Goal: Find specific page/section: Find specific page/section

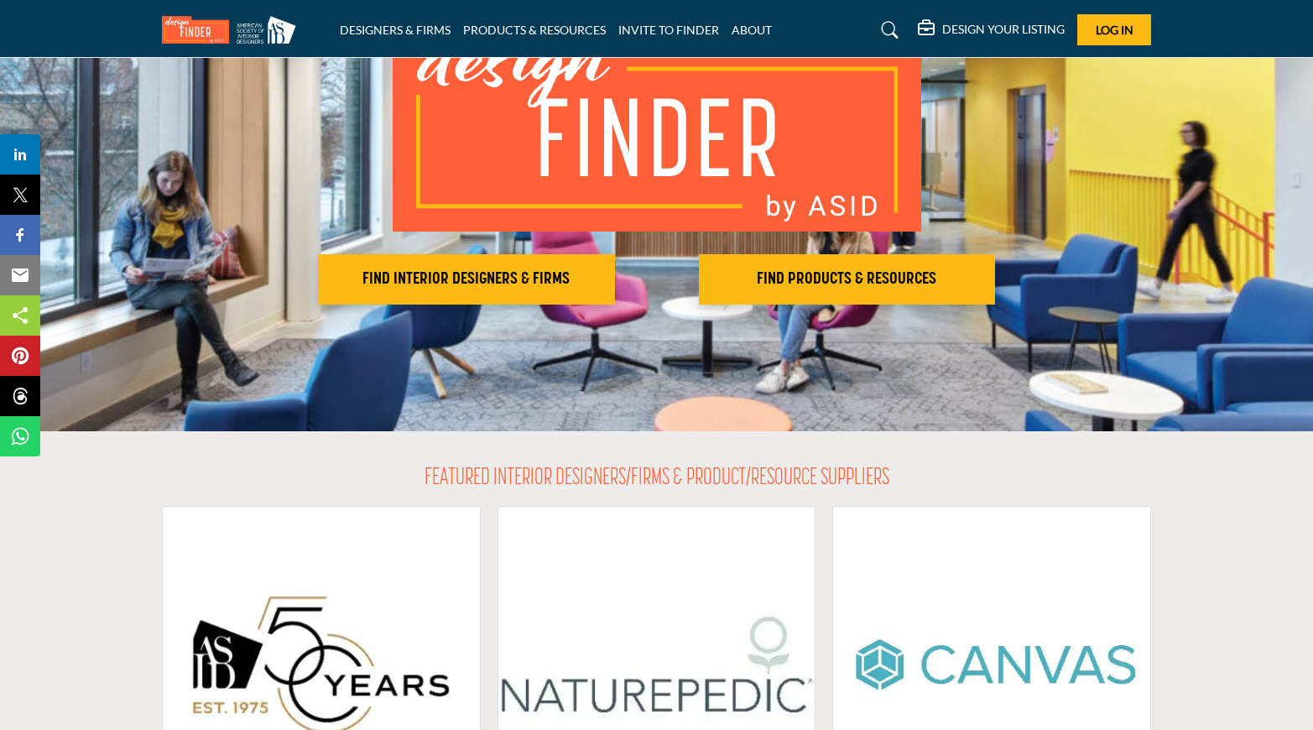
scroll to position [185, 0]
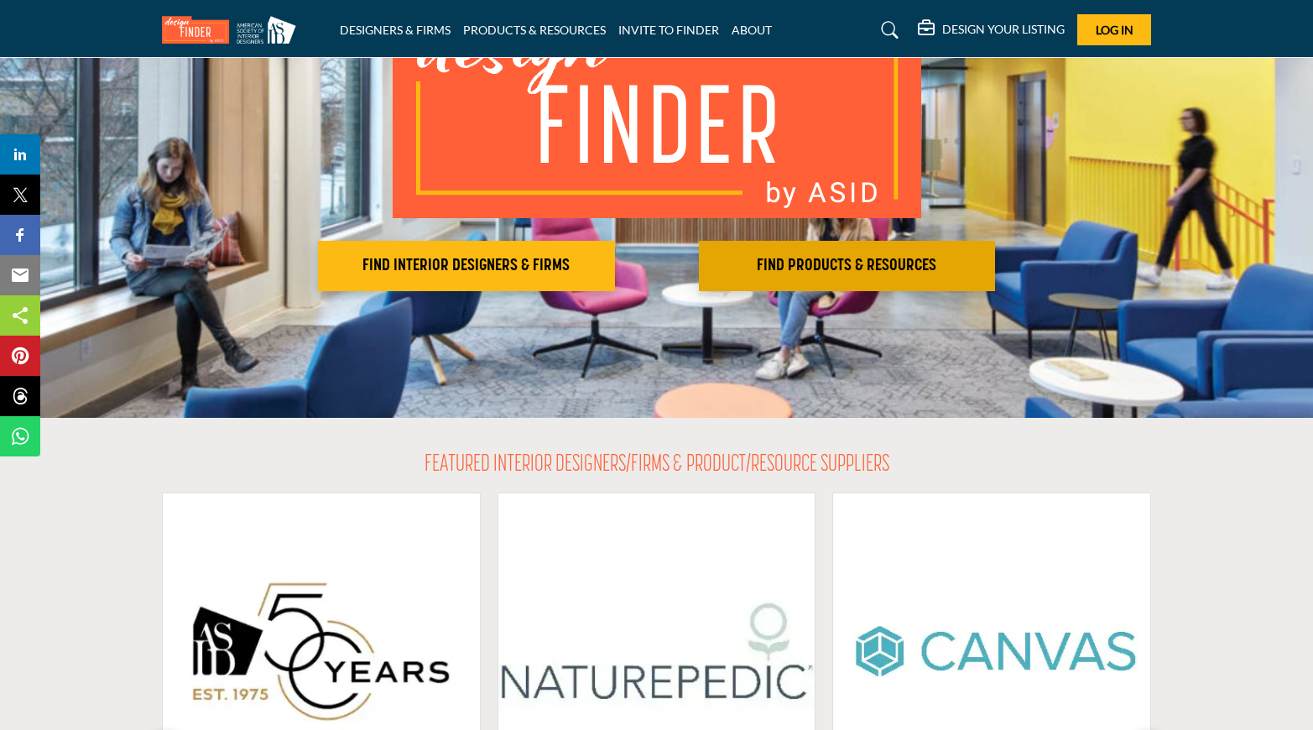
click at [615, 276] on button "FIND PRODUCTS & RESOURCES Find the products and resources to make your project …" at bounding box center [466, 266] width 297 height 50
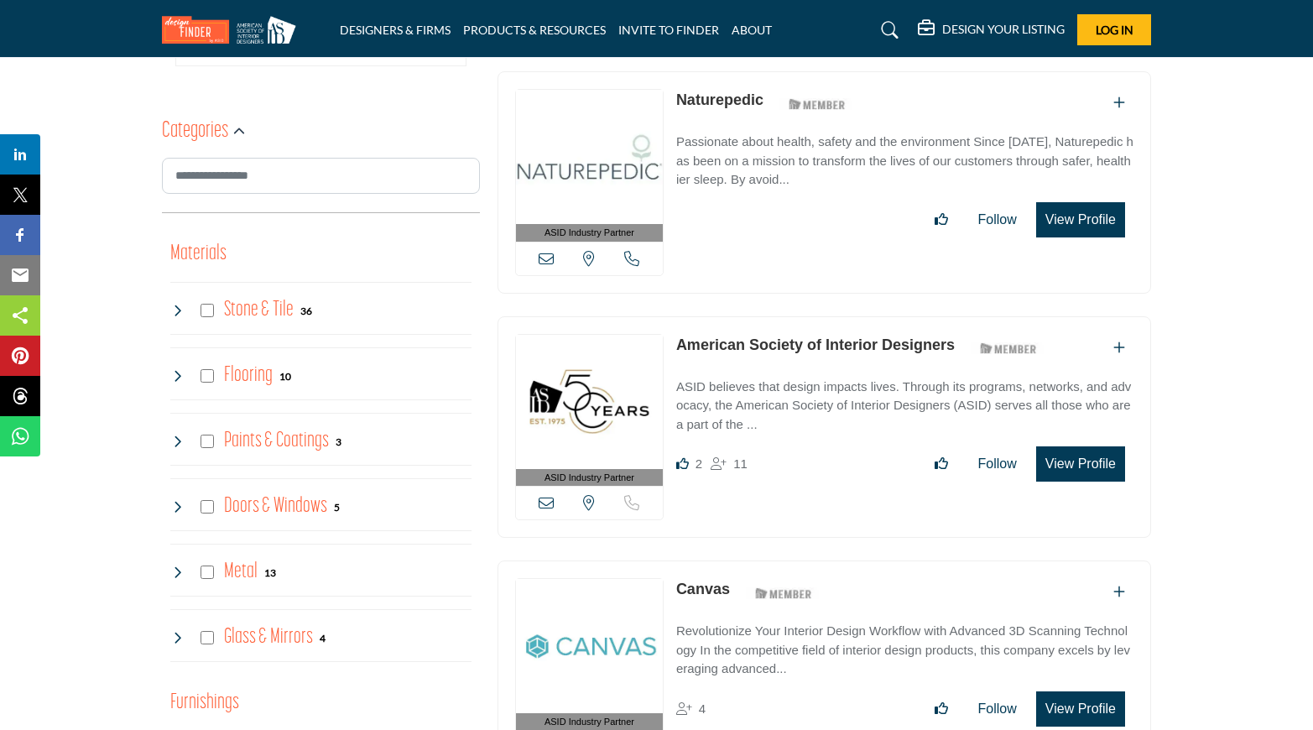
scroll to position [697, 0]
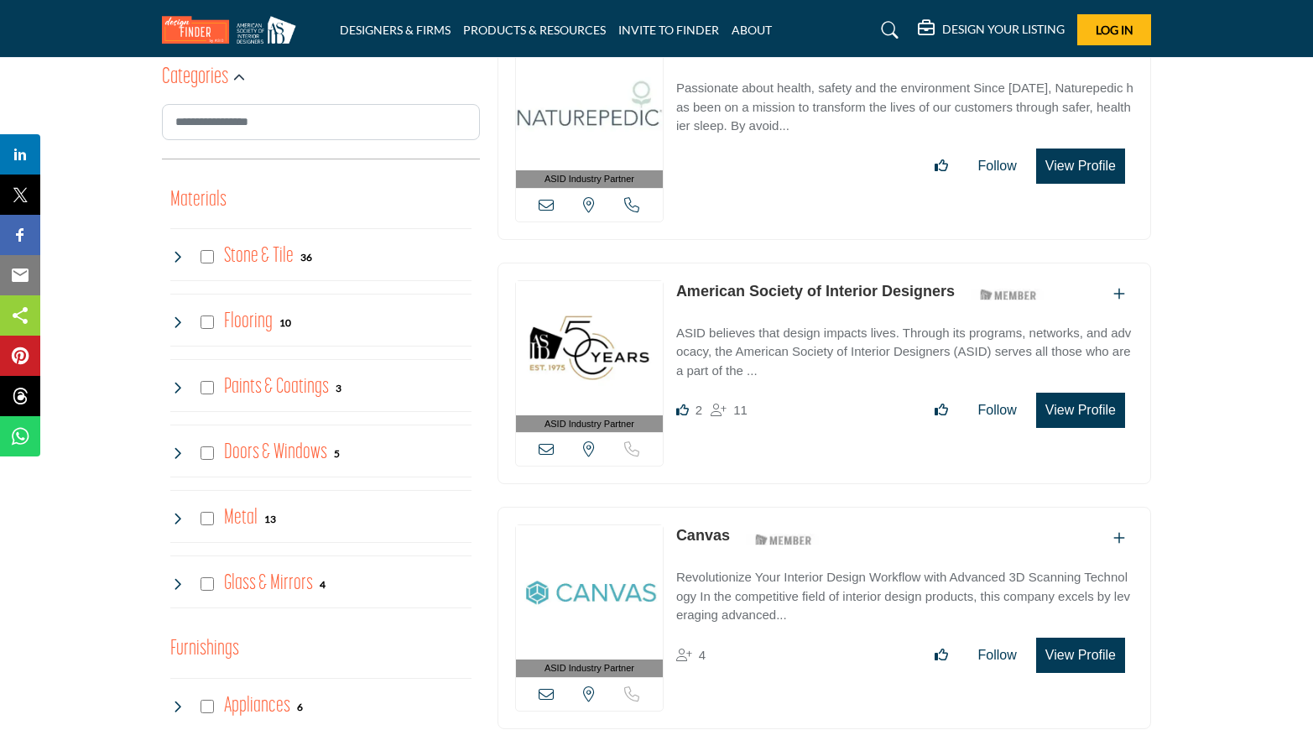
click at [184, 388] on div "Paints & Coatings 3" at bounding box center [255, 387] width 171 height 30
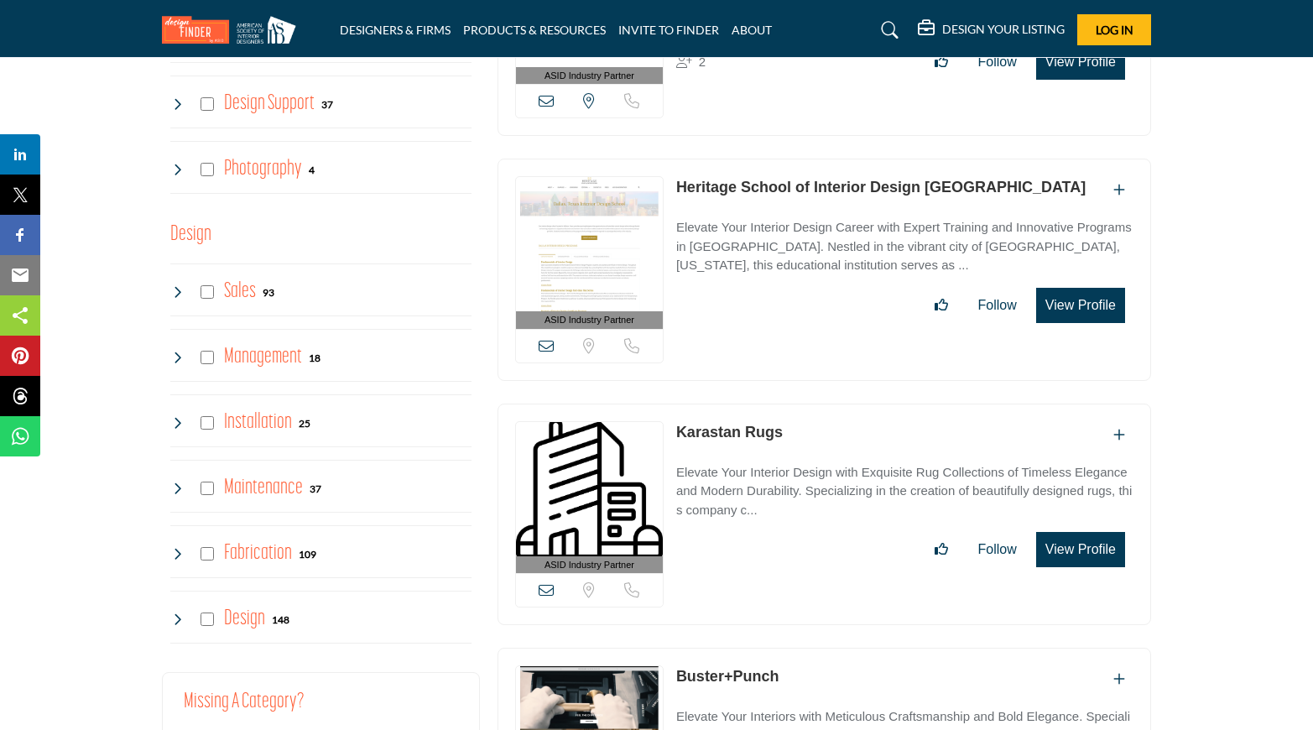
scroll to position [3715, 0]
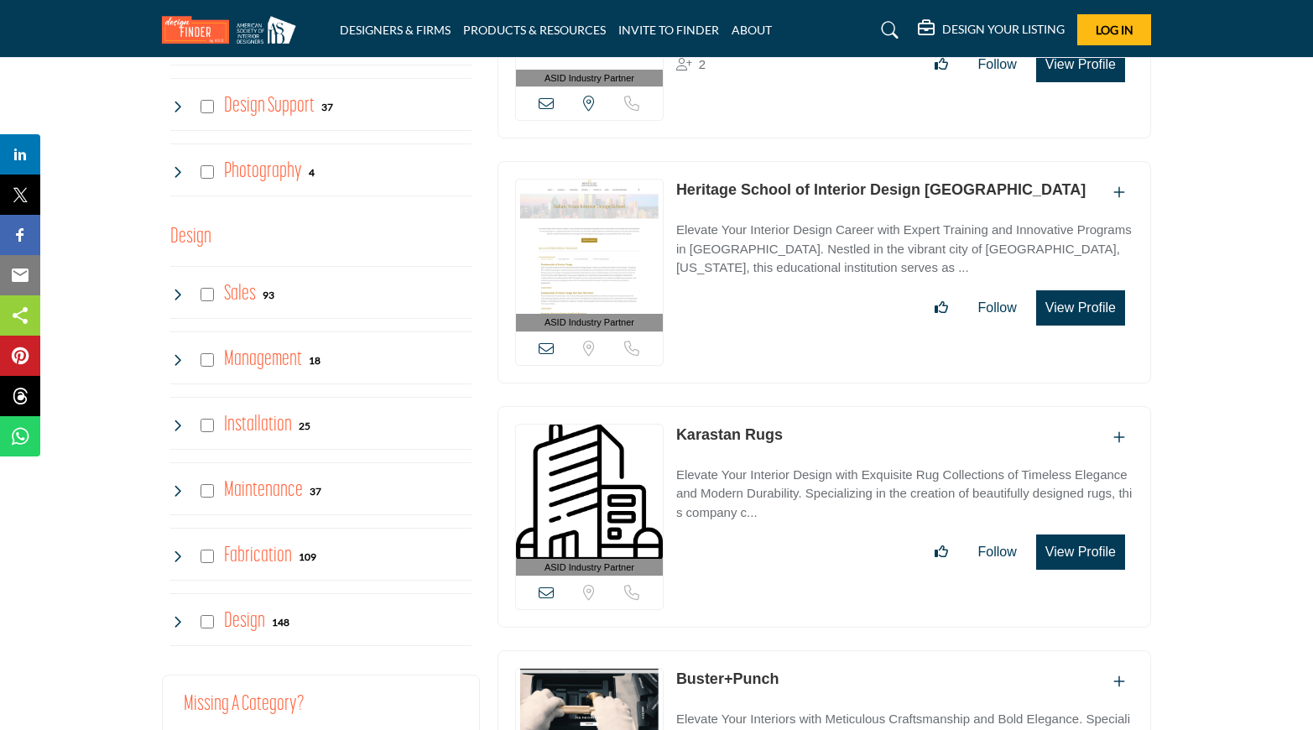
click at [182, 429] on icon at bounding box center [176, 425] width 13 height 13
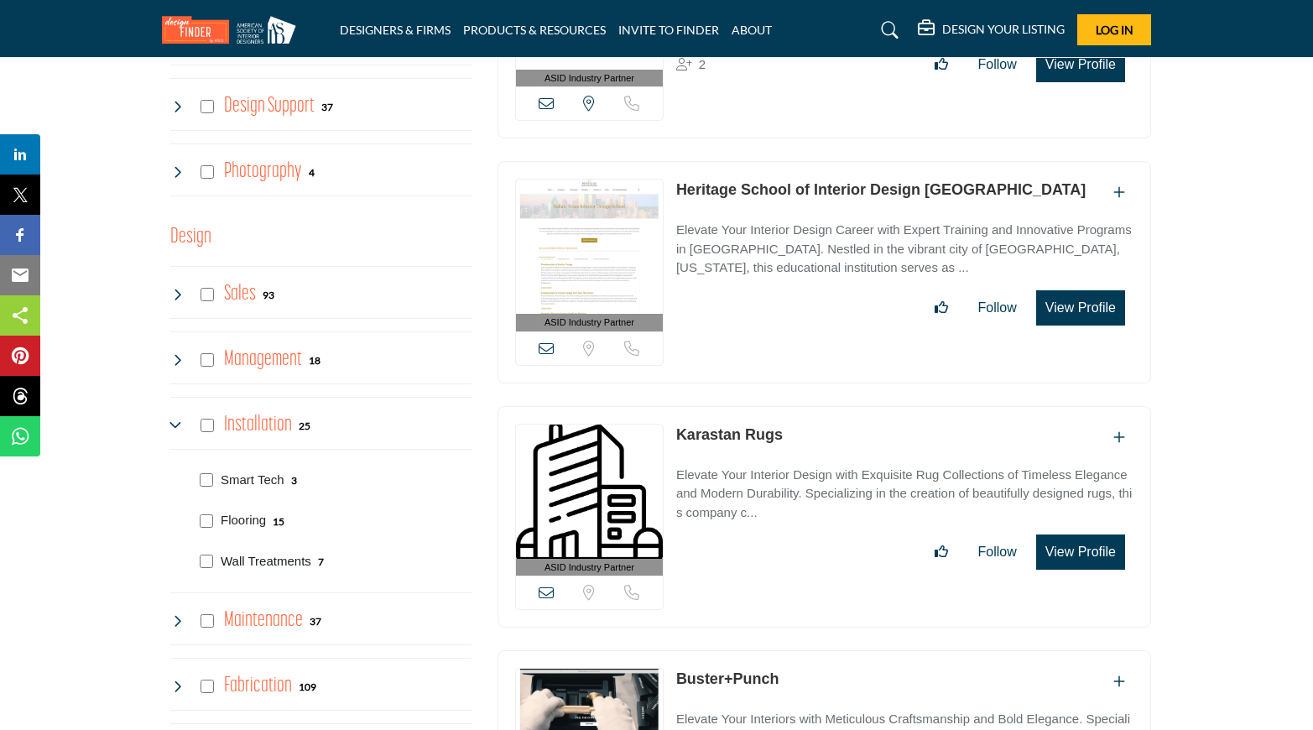
click at [234, 554] on p "Wall Treatments" at bounding box center [266, 561] width 91 height 19
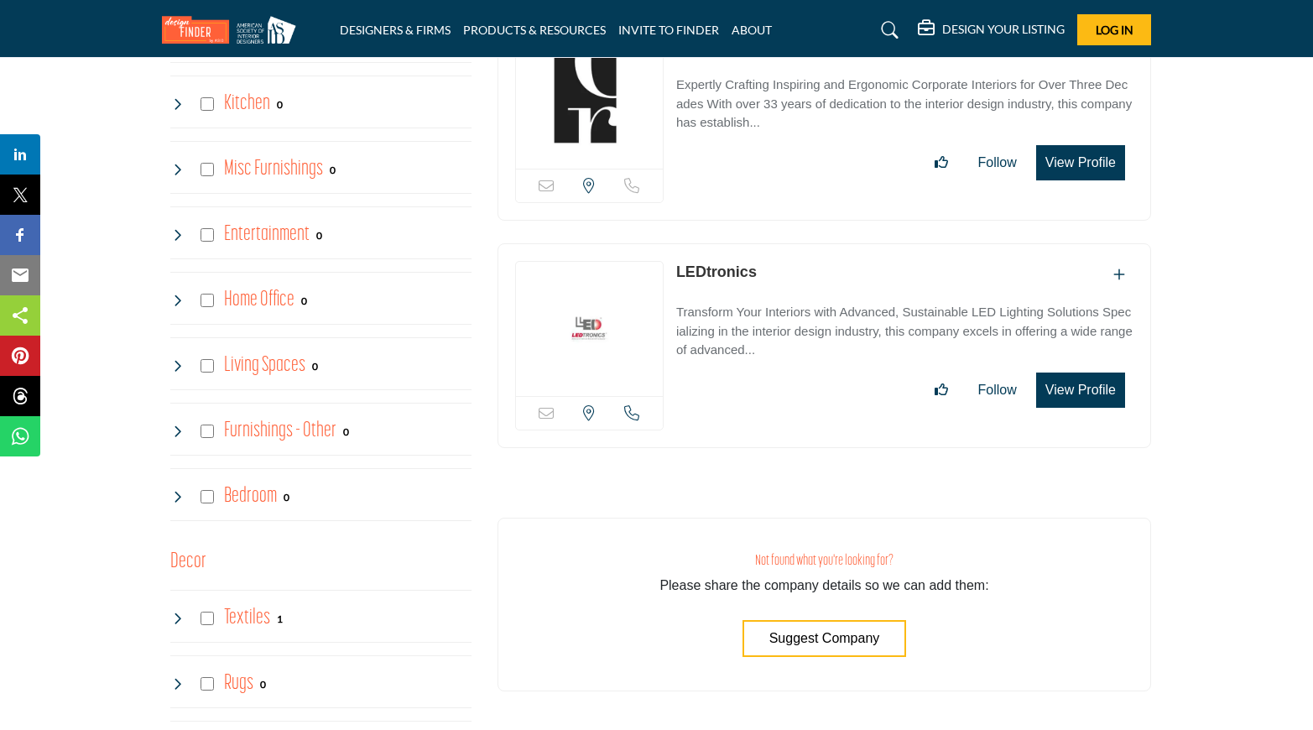
scroll to position [1718, 0]
